Goal: Information Seeking & Learning: Learn about a topic

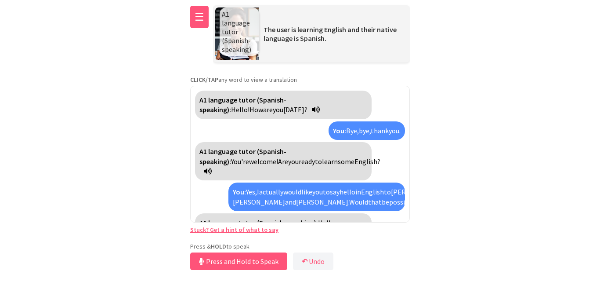
scroll to position [256, 0]
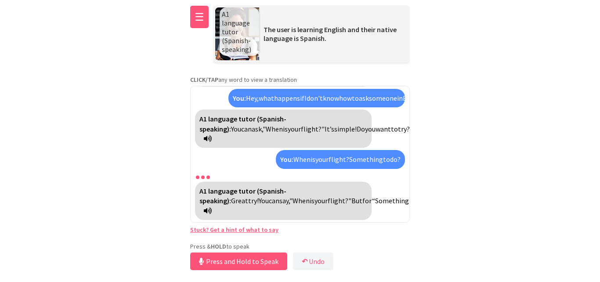
click at [200, 18] on button "☰" at bounding box center [199, 17] width 18 height 22
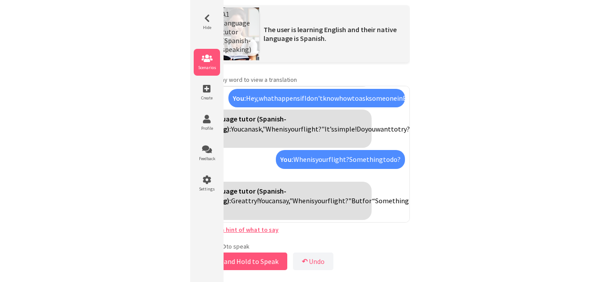
click at [212, 61] on icon at bounding box center [207, 58] width 26 height 9
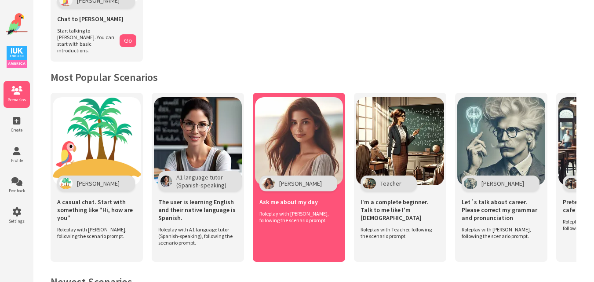
scroll to position [176, 0]
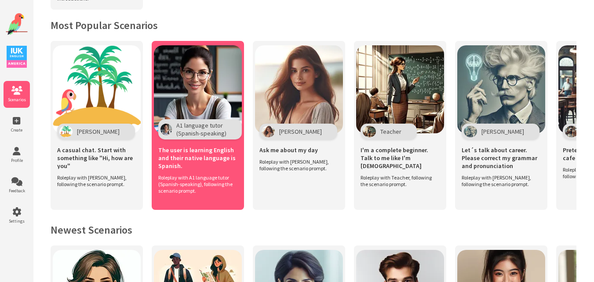
click at [193, 66] on img at bounding box center [198, 89] width 88 height 88
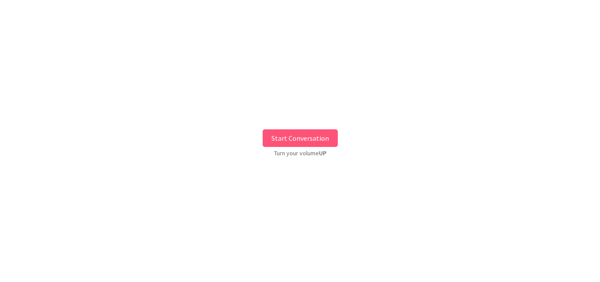
click at [289, 140] on button "Start Conversation" at bounding box center [300, 138] width 75 height 18
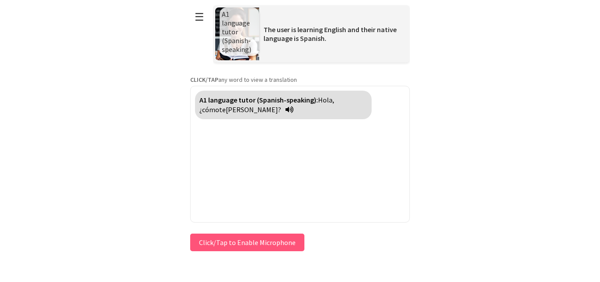
click at [202, 239] on button "Click/Tap to Enable Microphone" at bounding box center [247, 242] width 114 height 18
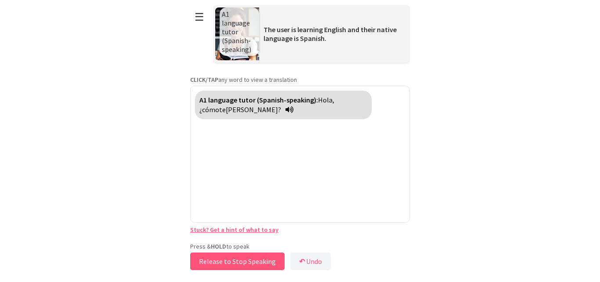
click at [224, 259] on button "Release to Stop Speaking" at bounding box center [237, 261] width 94 height 18
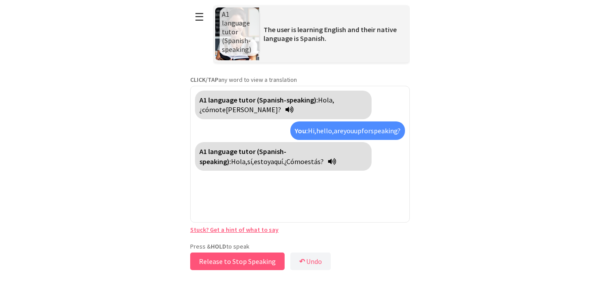
click at [224, 264] on button "Release to Stop Speaking" at bounding box center [237, 261] width 94 height 18
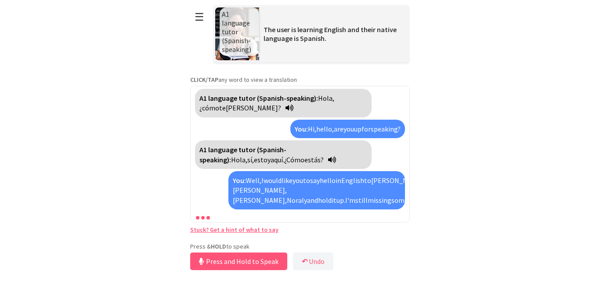
scroll to position [32, 0]
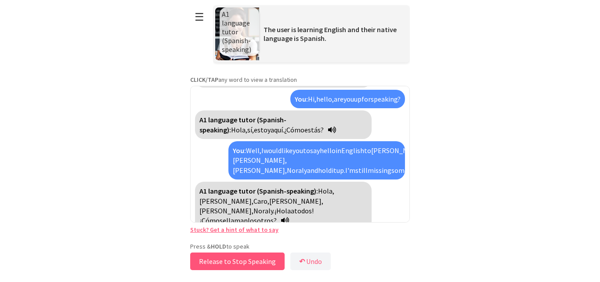
click at [236, 262] on button "Release to Stop Speaking" at bounding box center [237, 261] width 94 height 18
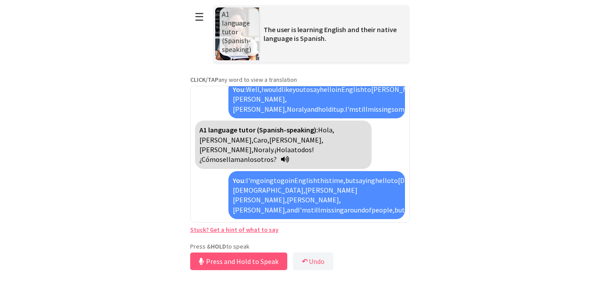
scroll to position [132, 0]
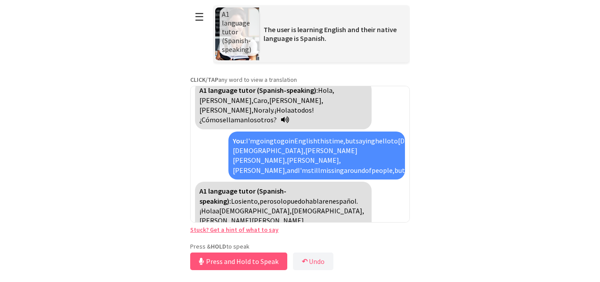
drag, startPoint x: 564, startPoint y: 99, endPoint x: 369, endPoint y: 38, distance: 204.5
click at [552, 56] on html "**********" at bounding box center [300, 141] width 600 height 282
click at [200, 14] on button "☰" at bounding box center [199, 17] width 18 height 22
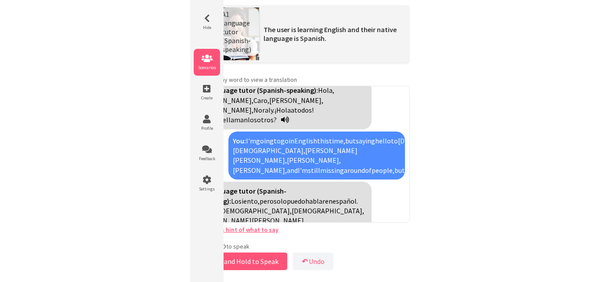
click at [210, 63] on li "Scenarios" at bounding box center [207, 62] width 26 height 27
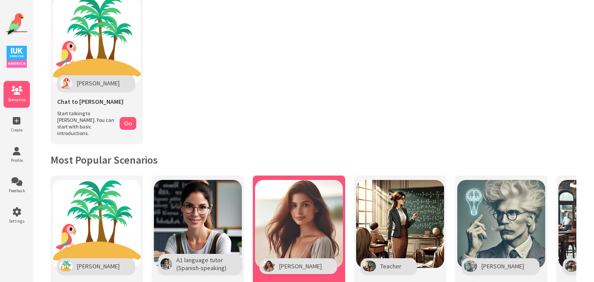
scroll to position [132, 0]
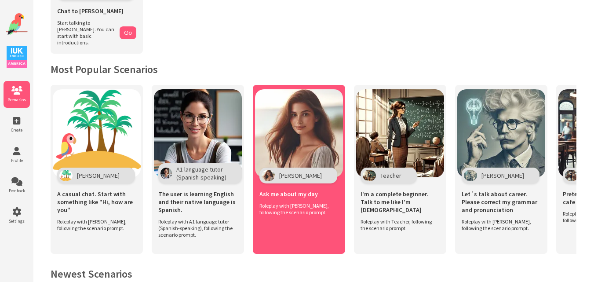
click at [297, 129] on img at bounding box center [299, 133] width 88 height 88
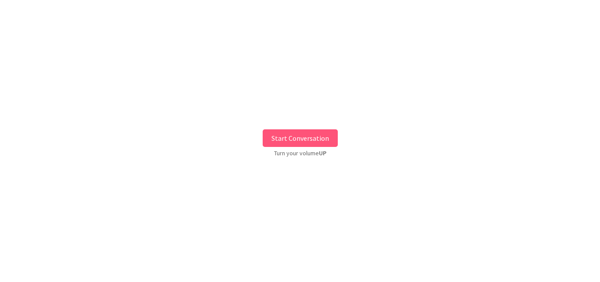
click at [294, 136] on button "Start Conversation" at bounding box center [300, 138] width 75 height 18
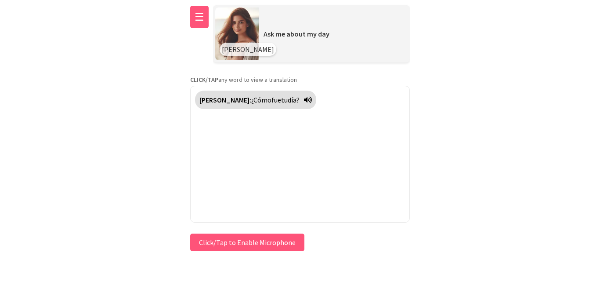
click at [196, 20] on button "☰" at bounding box center [199, 17] width 18 height 22
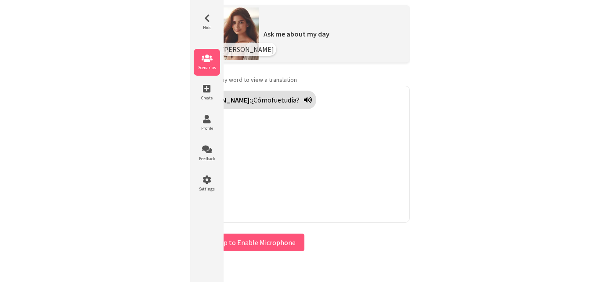
click at [214, 59] on icon at bounding box center [207, 58] width 26 height 9
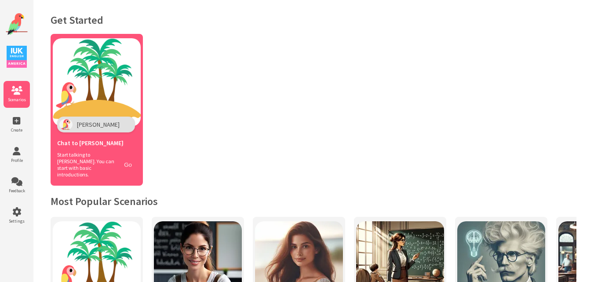
click at [123, 158] on button "Go" at bounding box center [128, 164] width 17 height 13
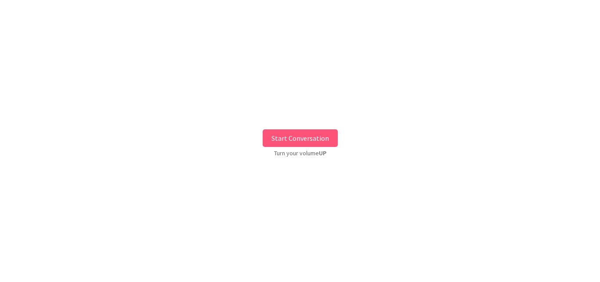
click at [297, 140] on button "Start Conversation" at bounding box center [300, 138] width 75 height 18
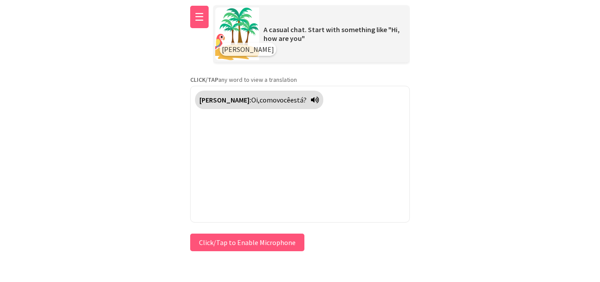
click at [201, 10] on button "☰" at bounding box center [199, 17] width 18 height 22
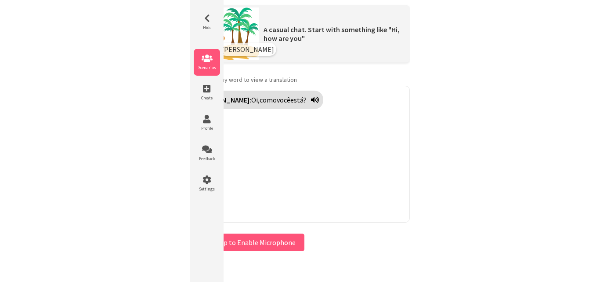
click at [207, 67] on span "Scenarios" at bounding box center [207, 68] width 26 height 6
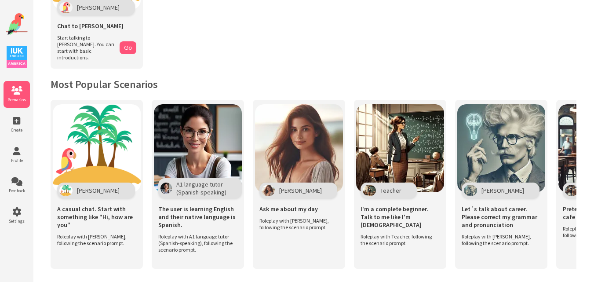
scroll to position [132, 0]
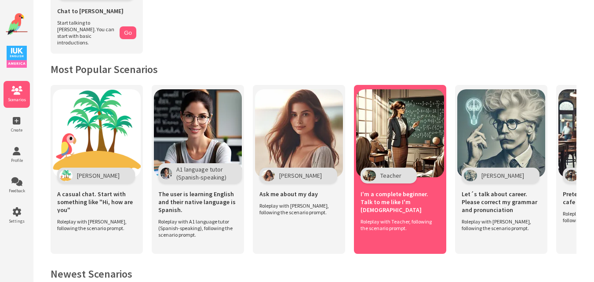
click at [419, 132] on img at bounding box center [400, 133] width 88 height 88
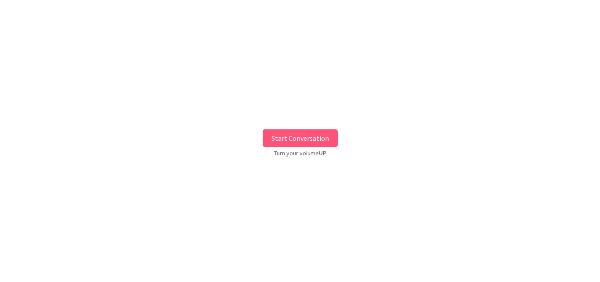
click at [299, 130] on button "Start Conversation" at bounding box center [300, 138] width 75 height 18
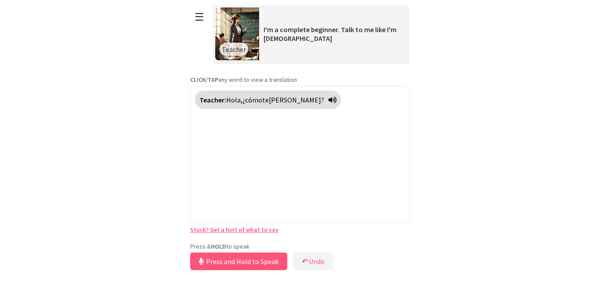
click at [236, 238] on div "**********" at bounding box center [300, 136] width 220 height 272
click at [235, 264] on button "Release to Stop Speaking" at bounding box center [237, 261] width 94 height 18
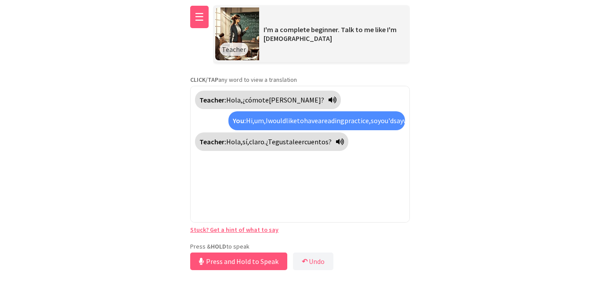
click at [193, 20] on button "☰" at bounding box center [199, 17] width 18 height 22
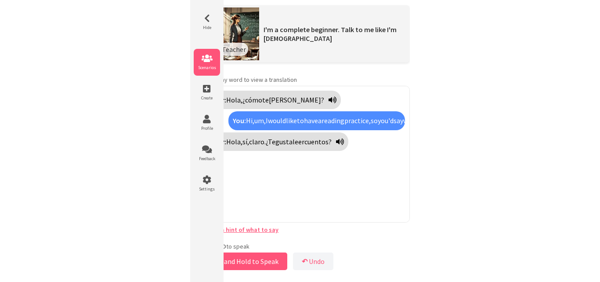
click at [204, 65] on span "Scenarios" at bounding box center [207, 68] width 26 height 6
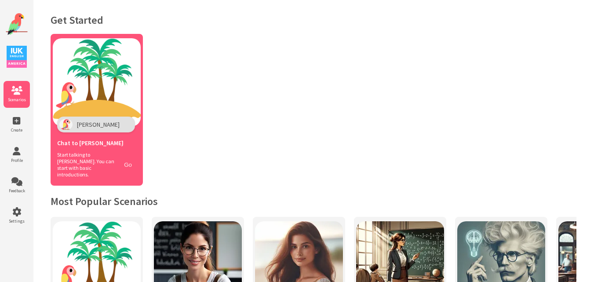
click at [121, 158] on button "Go" at bounding box center [128, 164] width 17 height 13
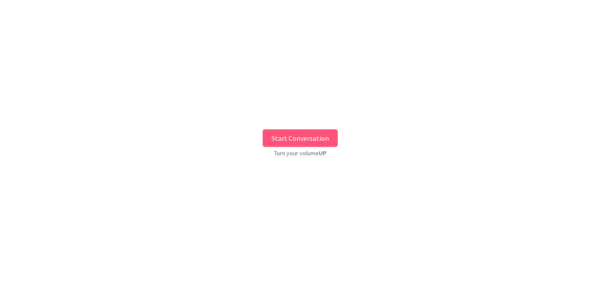
click at [294, 144] on button "Start Conversation" at bounding box center [300, 138] width 75 height 18
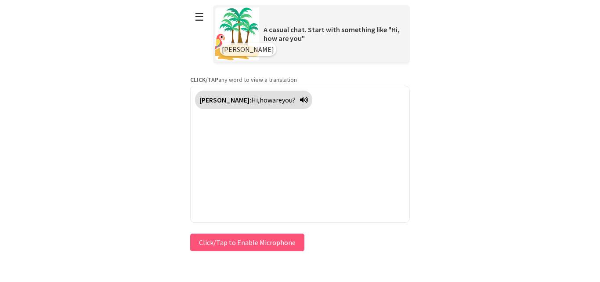
click at [243, 236] on button "Click/Tap to Enable Microphone" at bounding box center [247, 242] width 114 height 18
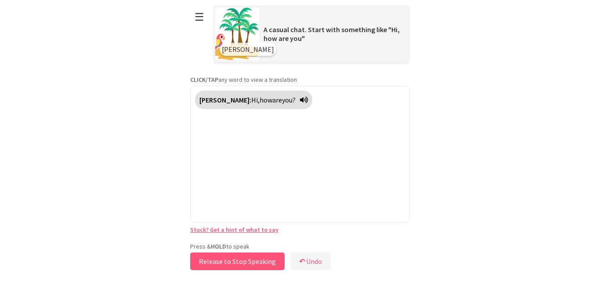
click at [229, 262] on button "Release to Stop Speaking" at bounding box center [237, 261] width 94 height 18
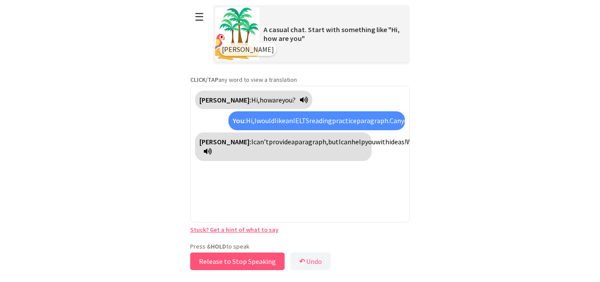
click at [242, 259] on button "Release to Stop Speaking" at bounding box center [237, 261] width 94 height 18
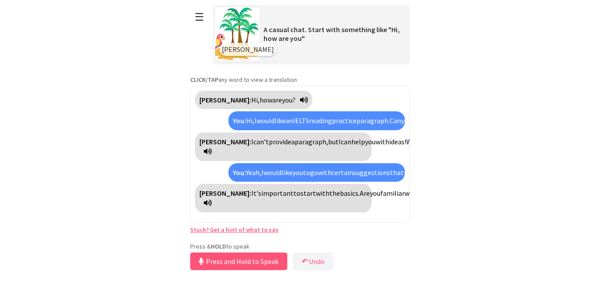
scroll to position [42, 0]
click at [242, 259] on button "Release to Stop Speaking" at bounding box center [237, 261] width 94 height 18
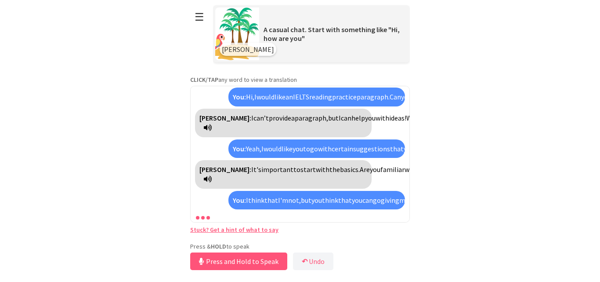
scroll to position [113, 0]
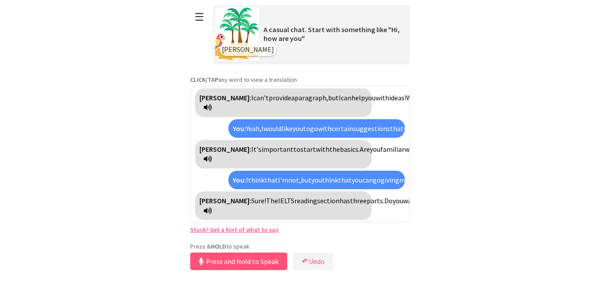
click at [140, 110] on html "**********" at bounding box center [300, 141] width 600 height 282
click at [243, 259] on button "Release to Stop Speaking" at bounding box center [237, 261] width 94 height 18
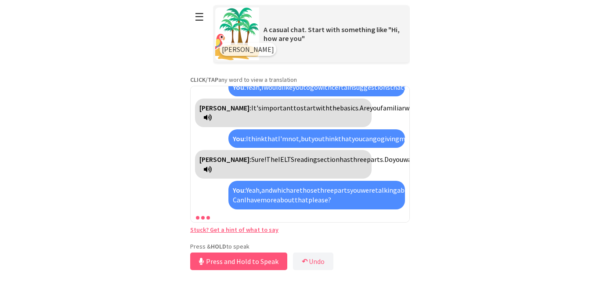
scroll to position [204, 0]
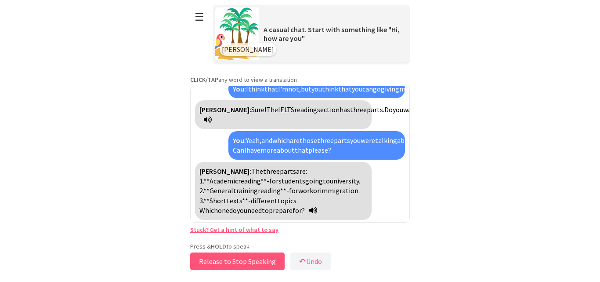
click at [244, 263] on button "Release to Stop Speaking" at bounding box center [237, 261] width 94 height 18
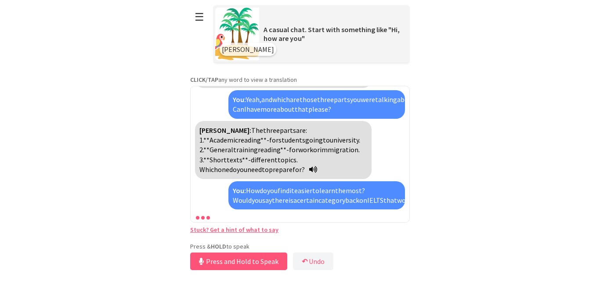
scroll to position [294, 0]
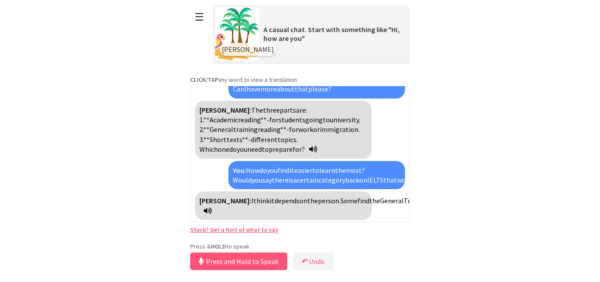
click at [243, 229] on link "Stuck? Get a hint of what to say" at bounding box center [234, 229] width 88 height 8
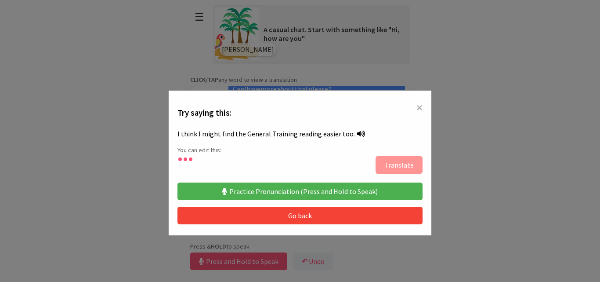
click at [309, 189] on button "Practice Pronunciation (Press and Hold to Speak)" at bounding box center [300, 191] width 245 height 18
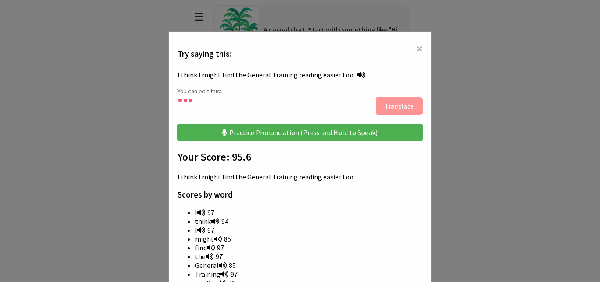
scroll to position [132, 0]
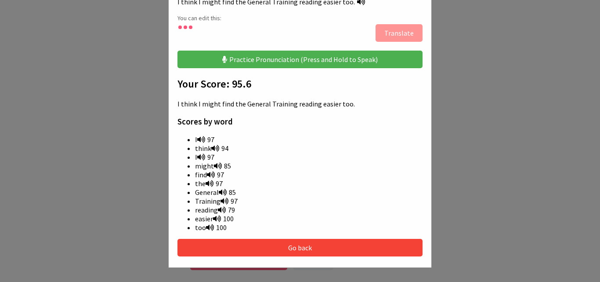
click at [254, 249] on button "Go back" at bounding box center [300, 248] width 245 height 18
